Goal: Transaction & Acquisition: Purchase product/service

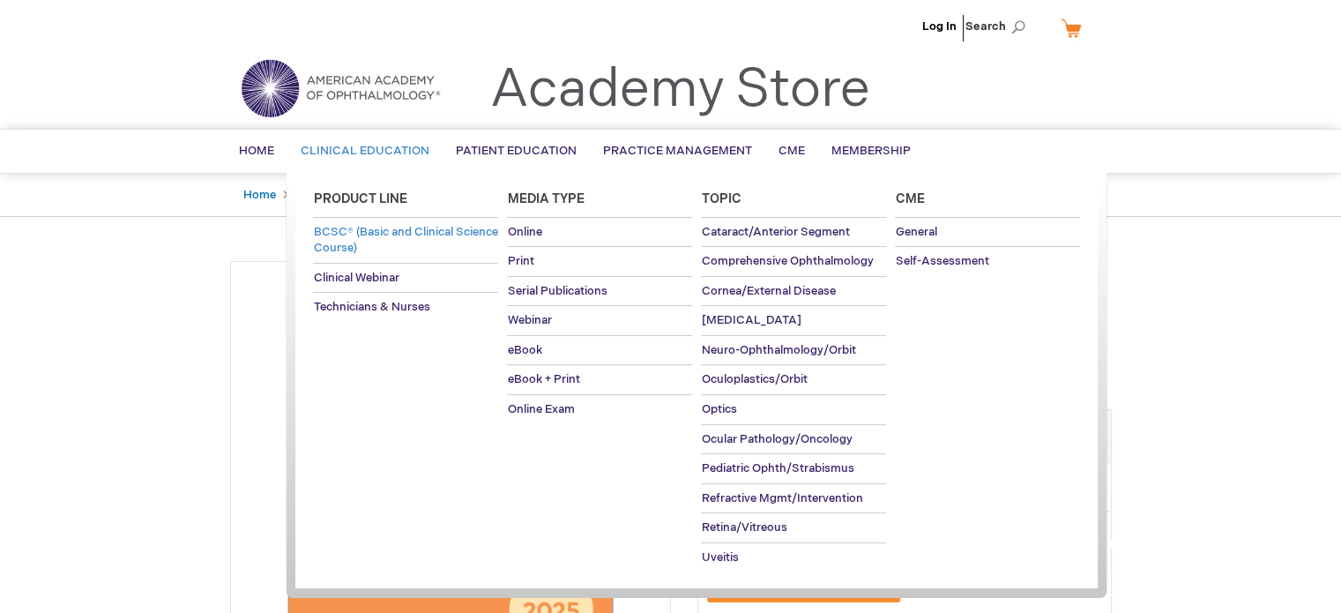
click at [396, 242] on span "BCSC® (Basic and Clinical Science Course)" at bounding box center [405, 240] width 184 height 31
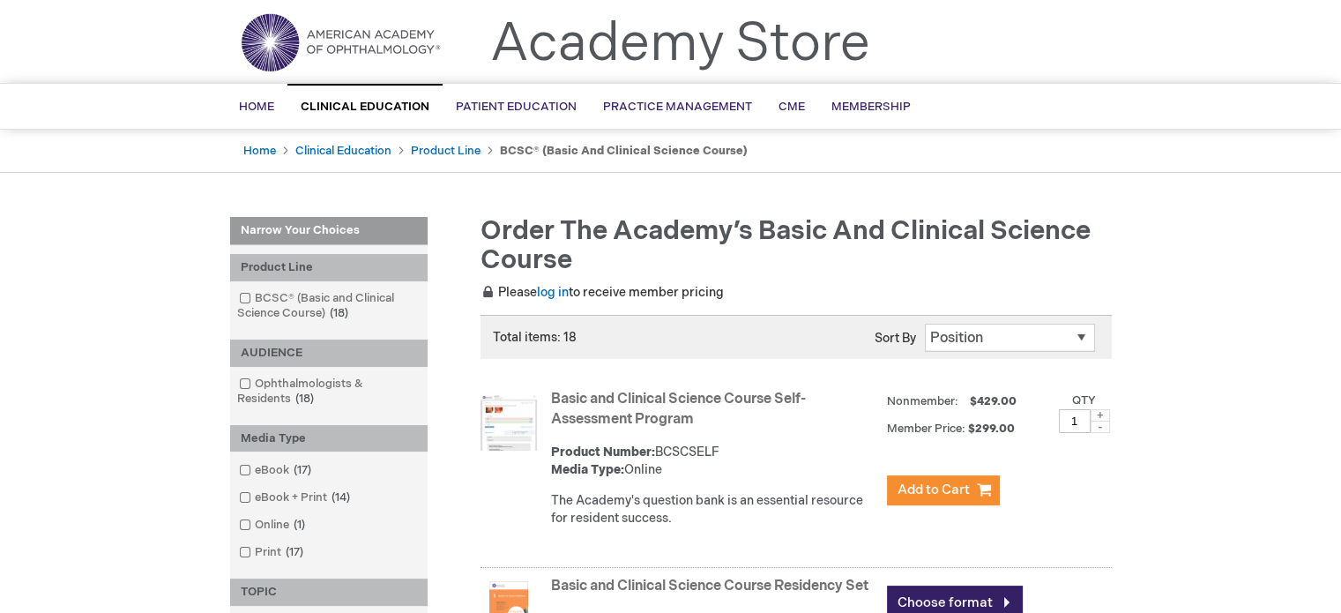
scroll to position [88, 0]
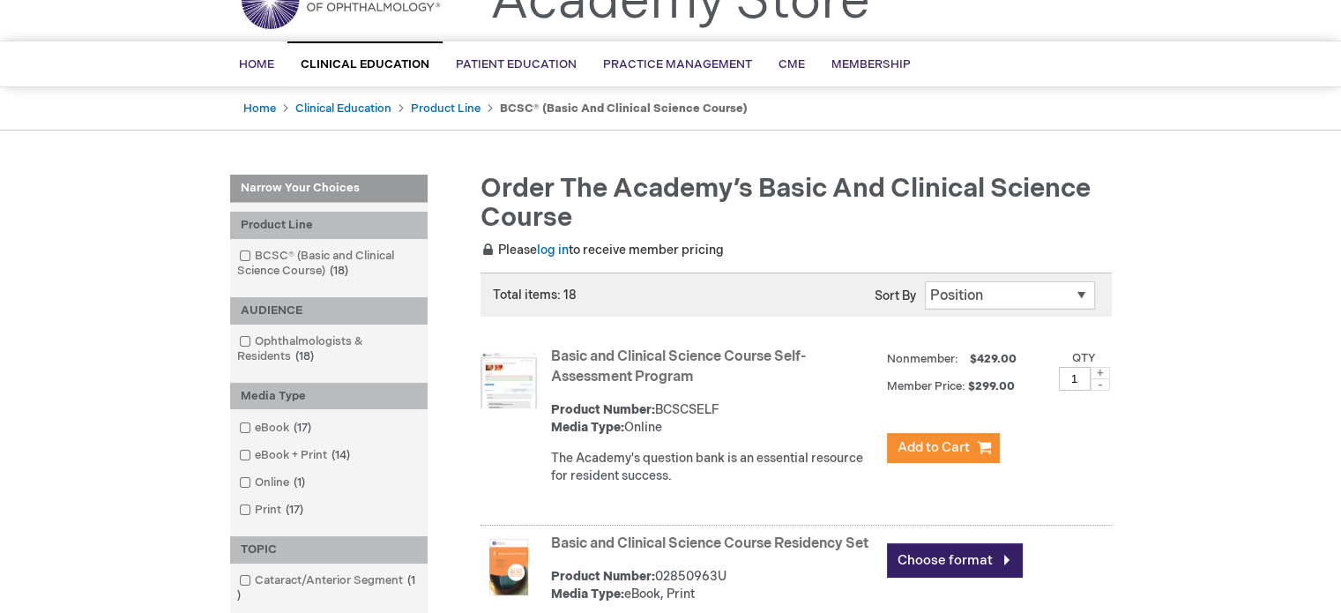
click at [518, 373] on img at bounding box center [508, 380] width 56 height 56
